Goal: Check status: Check status

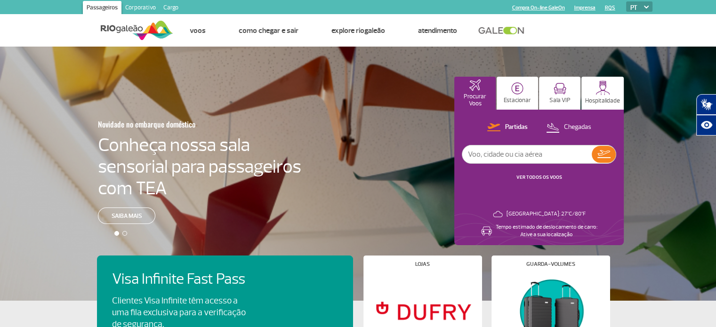
click at [527, 153] on input "text" at bounding box center [526, 154] width 129 height 18
type input "673"
click at [550, 172] on div "Partidas Chegadas 673 VER TODOS OS VOOS" at bounding box center [539, 156] width 154 height 70
click at [608, 156] on img at bounding box center [603, 154] width 13 height 8
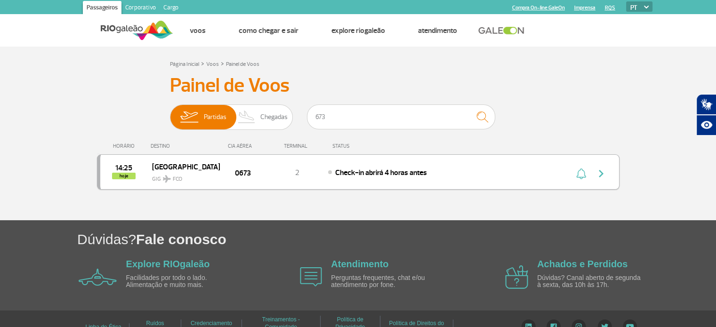
click at [412, 171] on span "Check-in abrirá 4 horas antes" at bounding box center [381, 172] width 92 height 9
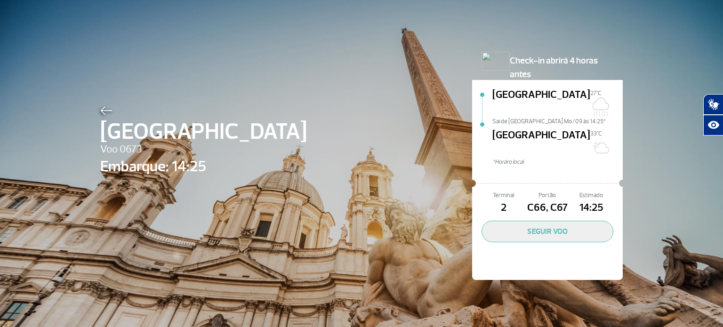
click at [672, 175] on div "Roma Voo 0673 Embarque: 14:25 Check-in abrirá 4 horas antes [GEOGRAPHIC_DATA][D…" at bounding box center [361, 163] width 723 height 327
click at [104, 111] on img at bounding box center [106, 110] width 12 height 8
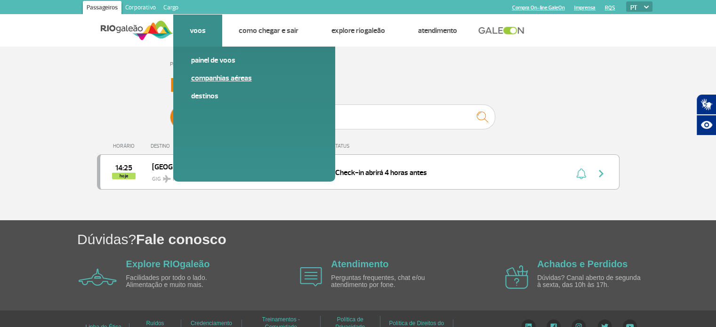
click at [204, 80] on link "Companhias Aéreas" at bounding box center [254, 78] width 126 height 10
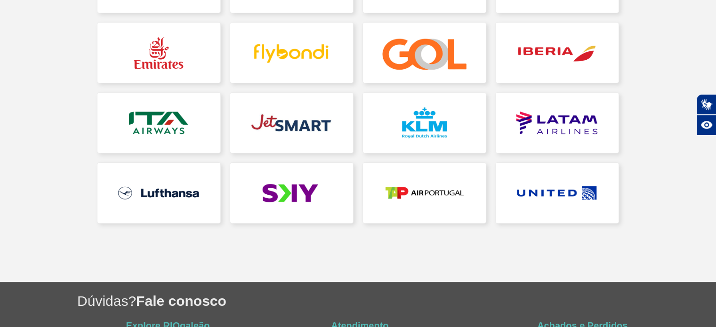
scroll to position [210, 0]
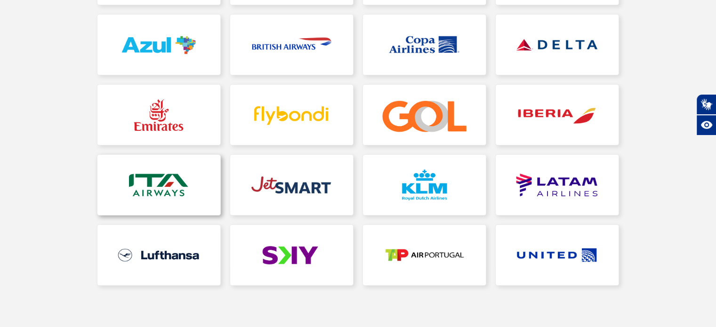
click at [196, 190] on link at bounding box center [158, 185] width 123 height 60
